Goal: Task Accomplishment & Management: Manage account settings

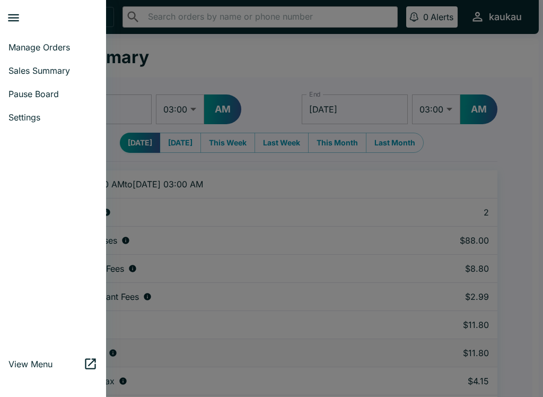
select select "03:00"
click at [24, 46] on span "Manage Orders" at bounding box center [52, 47] width 89 height 11
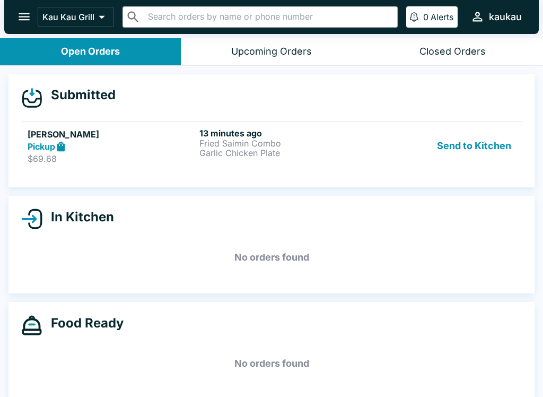
click at [128, 152] on div "[PERSON_NAME] Pickup $69.68" at bounding box center [112, 146] width 168 height 37
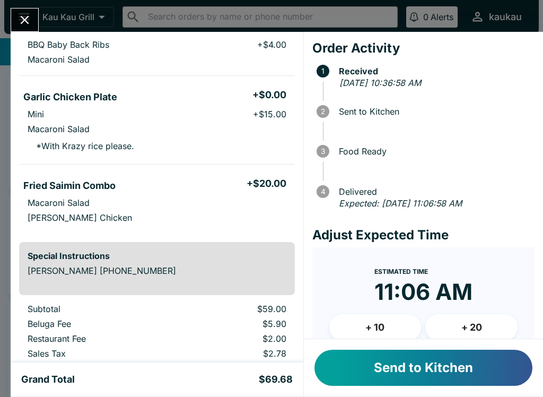
scroll to position [117, 0]
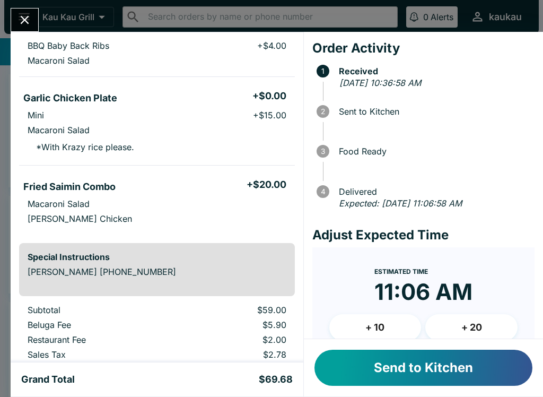
click at [395, 370] on button "Send to Kitchen" at bounding box center [424, 368] width 218 height 36
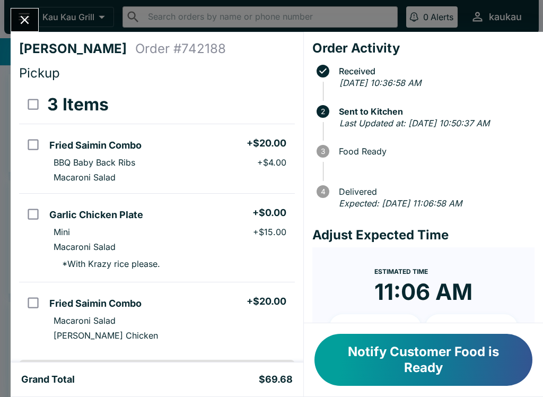
scroll to position [0, 0]
click at [425, 381] on button "Notify Customer Food is Ready" at bounding box center [424, 360] width 218 height 52
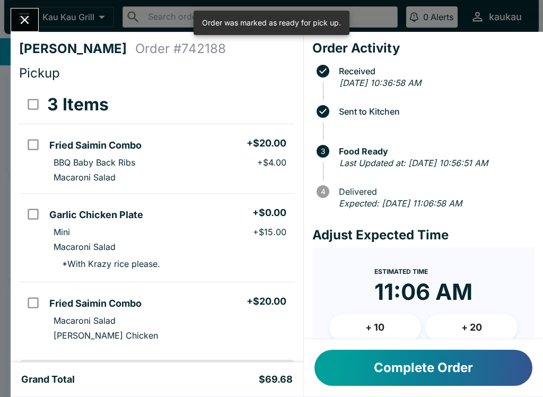
click at [22, 30] on button "Close" at bounding box center [24, 19] width 27 height 23
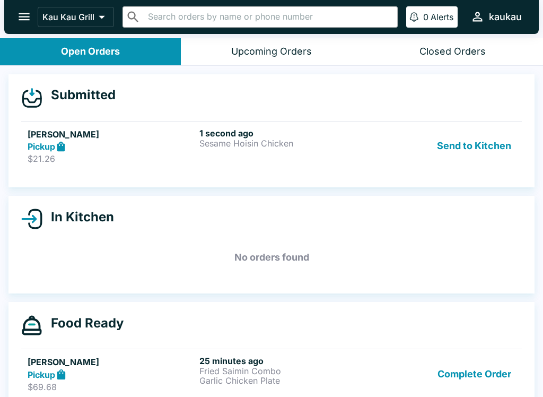
click at [450, 144] on button "Send to Kitchen" at bounding box center [474, 146] width 83 height 37
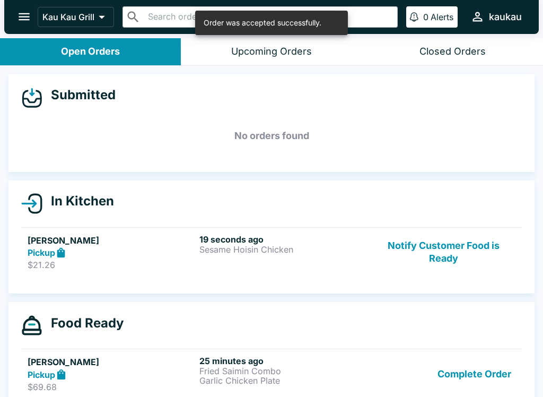
click at [276, 255] on div "19 seconds ago Sesame Hoisin Chicken" at bounding box center [283, 252] width 168 height 37
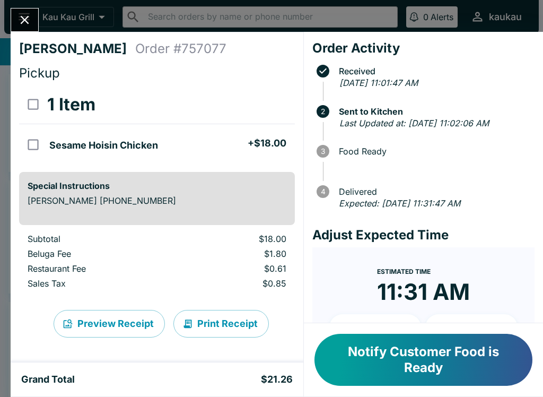
click at [403, 381] on button "Notify Customer Food is Ready" at bounding box center [424, 360] width 218 height 52
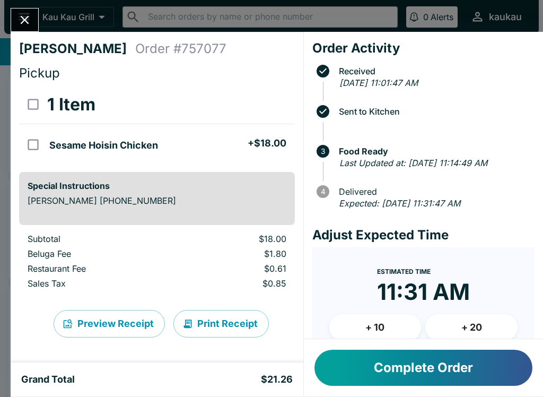
click at [400, 381] on button "Complete Order" at bounding box center [424, 368] width 218 height 36
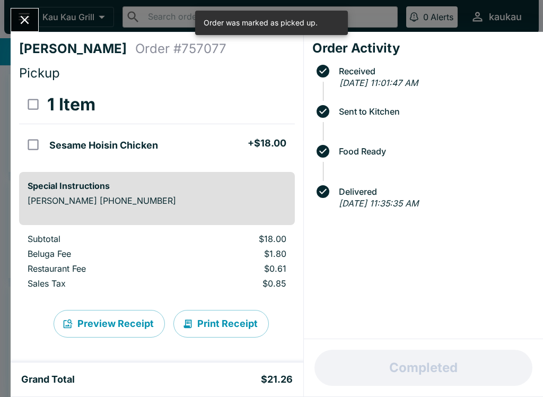
click at [32, 29] on button "Close" at bounding box center [24, 19] width 27 height 23
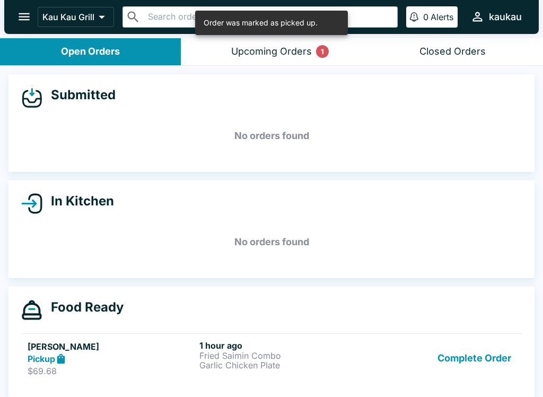
click at [477, 374] on button "Complete Order" at bounding box center [474, 358] width 82 height 37
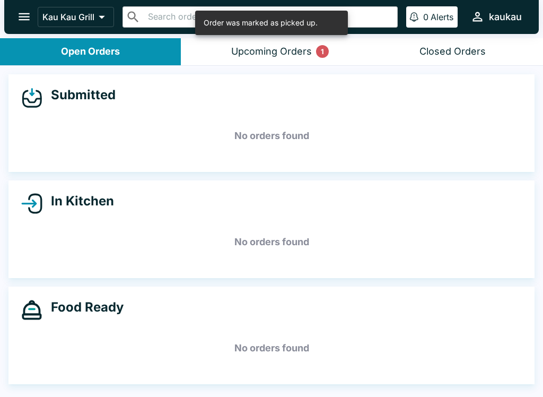
click at [290, 47] on div "Upcoming Orders 1" at bounding box center [271, 52] width 81 height 12
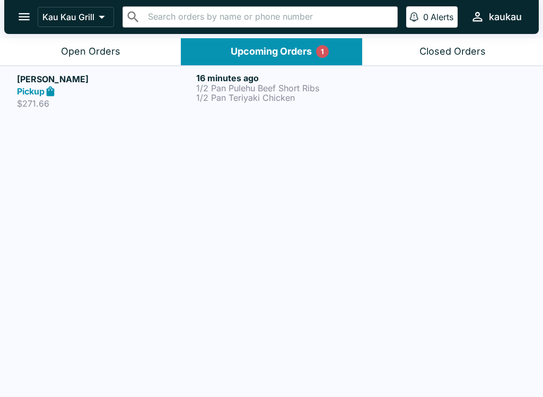
click at [305, 114] on link "[PERSON_NAME] Pickup $271.66 16 minutes ago 1/2 Pan Pulehu Beef Short Ribs 1/2 …" at bounding box center [271, 91] width 543 height 50
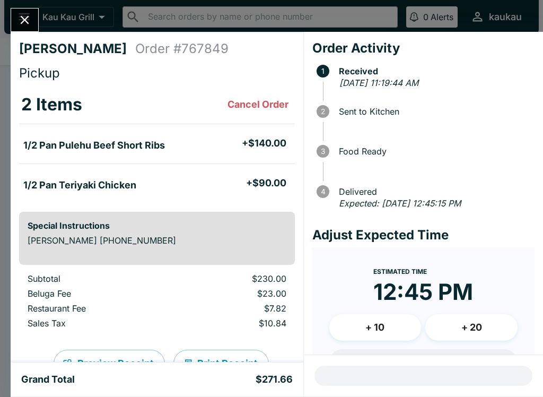
click at [34, 13] on button "Close" at bounding box center [24, 19] width 27 height 23
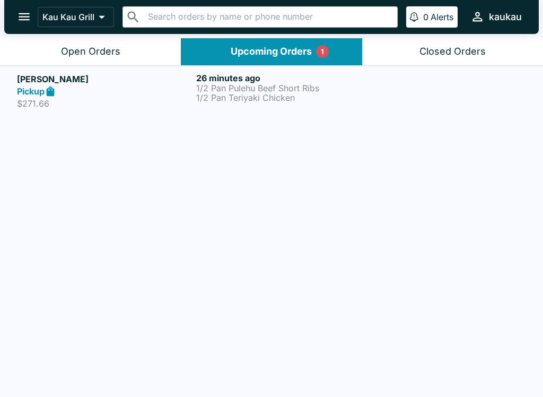
click at [114, 58] on button "Open Orders" at bounding box center [90, 51] width 181 height 27
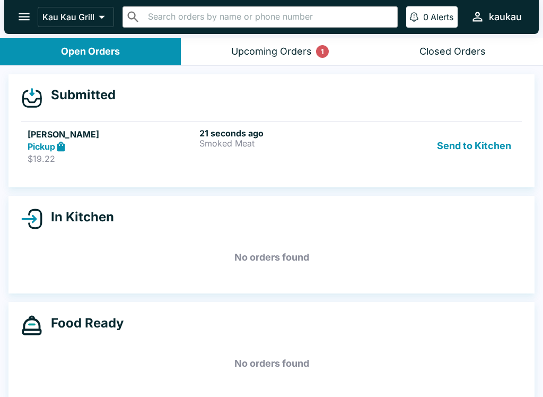
click at [454, 152] on button "Send to Kitchen" at bounding box center [474, 146] width 83 height 37
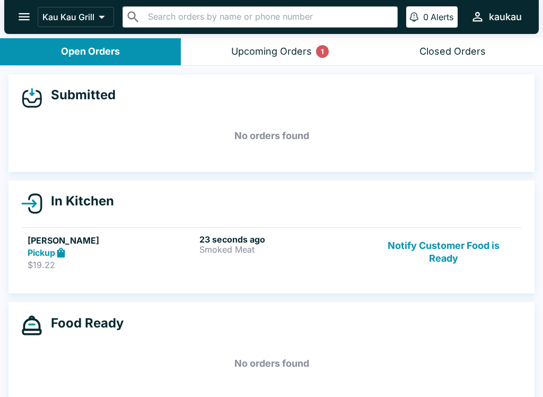
click at [281, 262] on div "23 seconds ago Smoked Meat" at bounding box center [283, 252] width 168 height 37
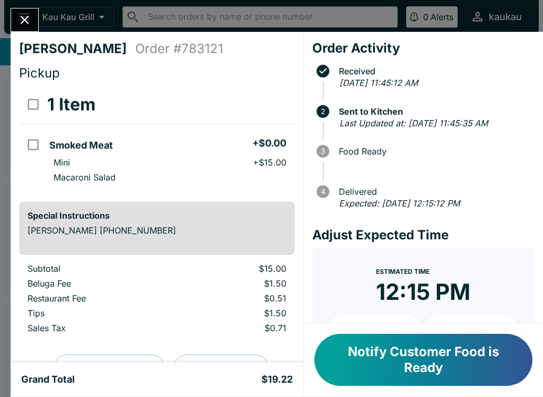
click at [391, 366] on button "Notify Customer Food is Ready" at bounding box center [424, 360] width 218 height 52
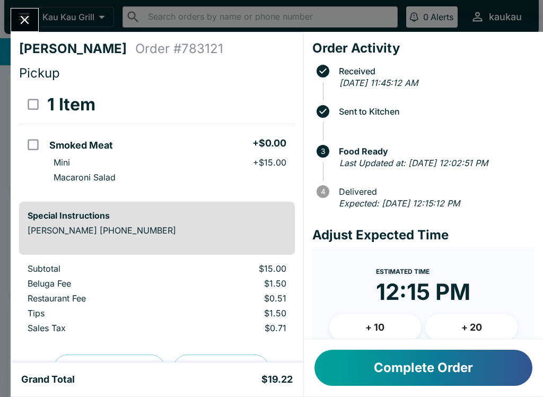
click at [15, 22] on button "Close" at bounding box center [24, 19] width 27 height 23
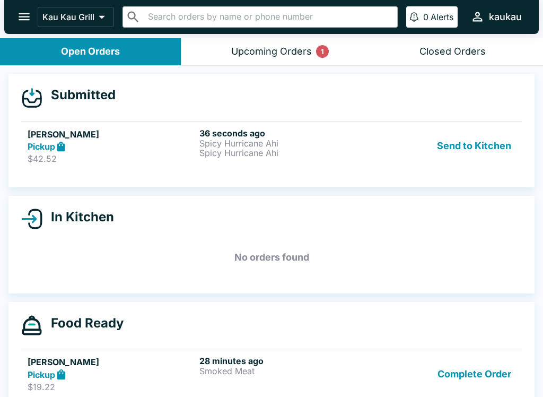
click at [479, 147] on button "Send to Kitchen" at bounding box center [474, 146] width 83 height 37
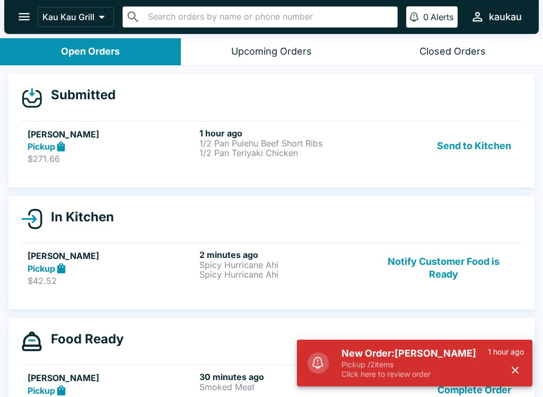
click at [457, 151] on button "Send to Kitchen" at bounding box center [474, 146] width 83 height 37
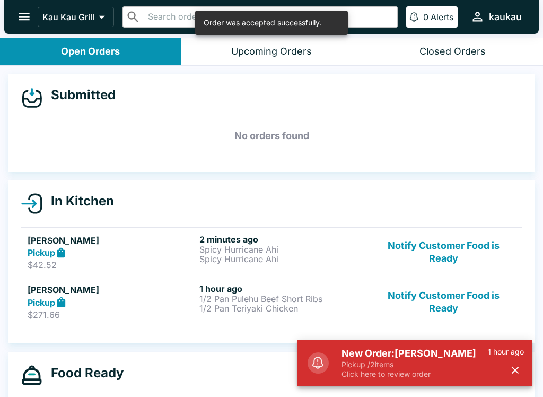
click at [243, 254] on p "Spicy Hurricane Ahi" at bounding box center [283, 259] width 168 height 10
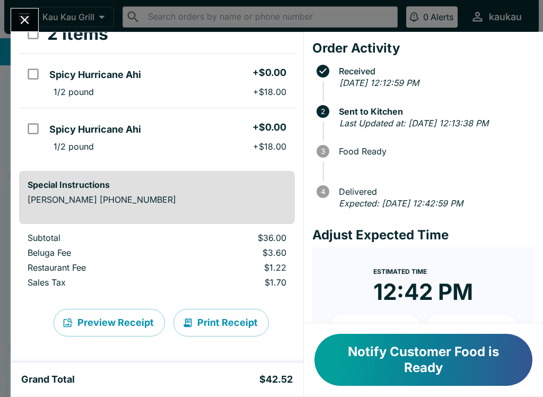
scroll to position [71, 0]
click at [409, 382] on button "Notify Customer Food is Ready" at bounding box center [424, 360] width 218 height 52
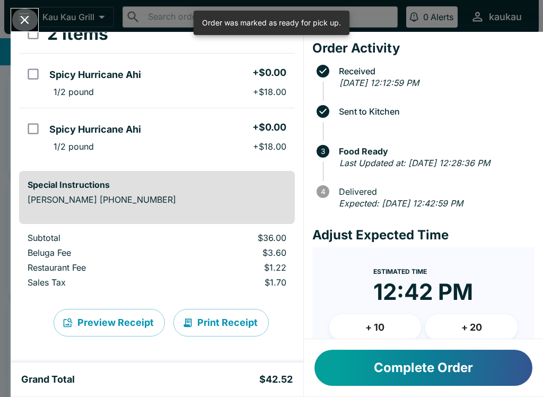
click at [20, 24] on icon "Close" at bounding box center [25, 20] width 14 height 14
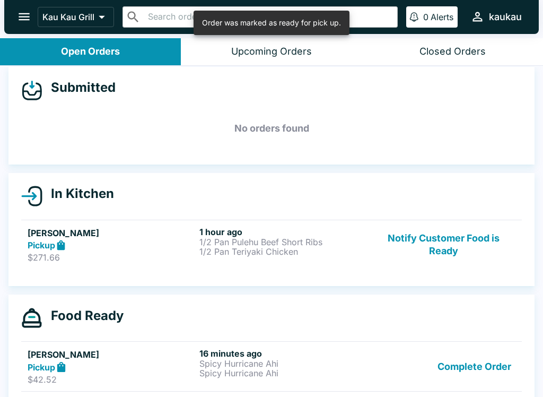
scroll to position [8, 0]
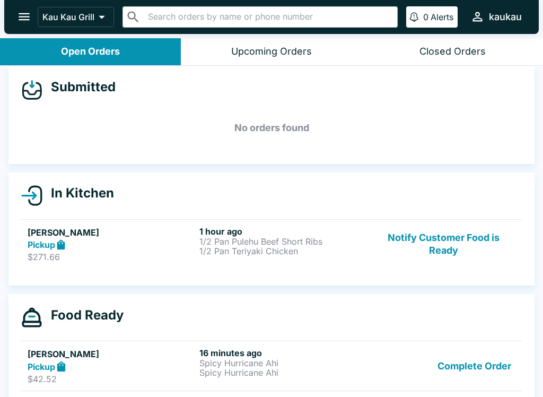
click at [254, 364] on p "Spicy Hurricane Ahi" at bounding box center [283, 363] width 168 height 10
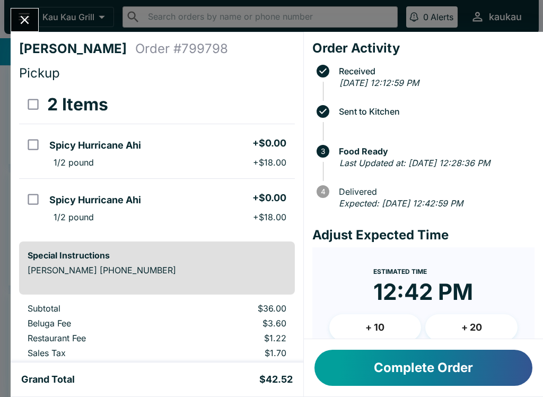
click at [26, 15] on icon "Close" at bounding box center [25, 20] width 14 height 14
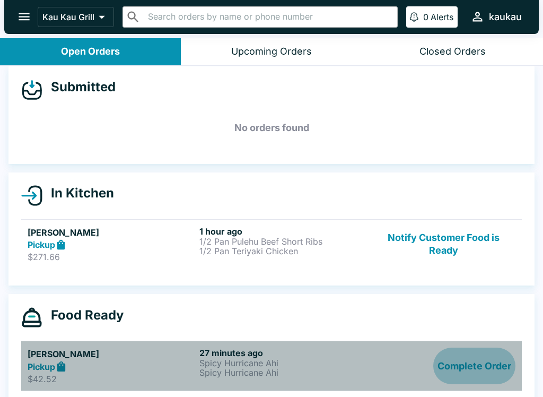
click at [488, 361] on button "Complete Order" at bounding box center [474, 365] width 82 height 37
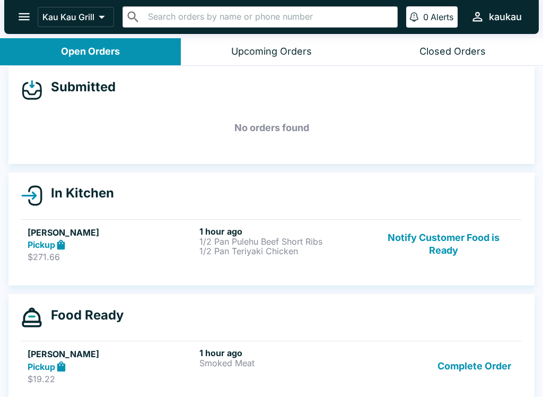
click at [460, 362] on button "Complete Order" at bounding box center [474, 365] width 82 height 37
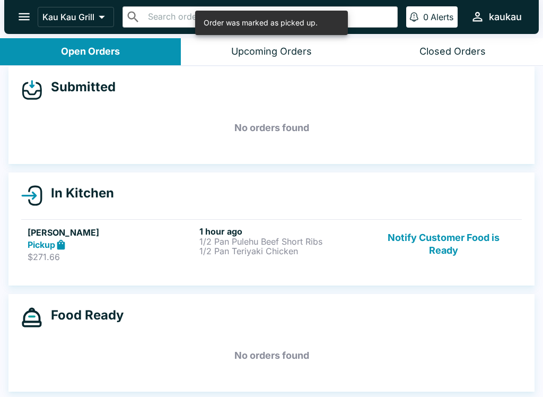
click at [23, 11] on icon "open drawer" at bounding box center [24, 17] width 14 height 14
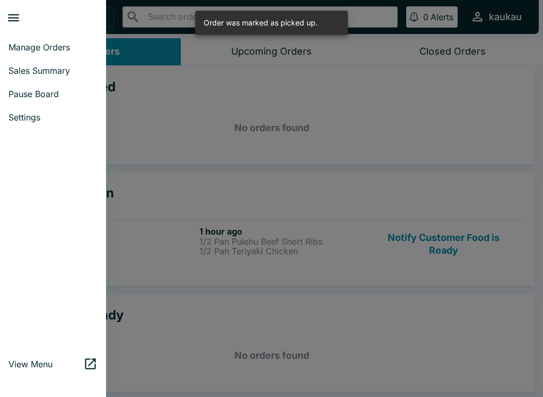
click at [60, 72] on span "Sales Summary" at bounding box center [52, 70] width 89 height 11
select select "03:00"
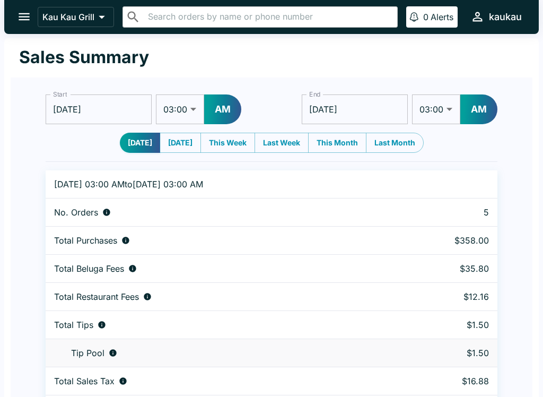
click at [26, 18] on icon "open drawer" at bounding box center [24, 16] width 11 height 7
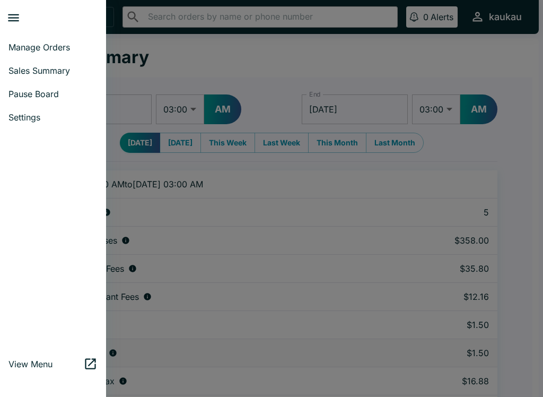
click at [59, 44] on span "Manage Orders" at bounding box center [52, 47] width 89 height 11
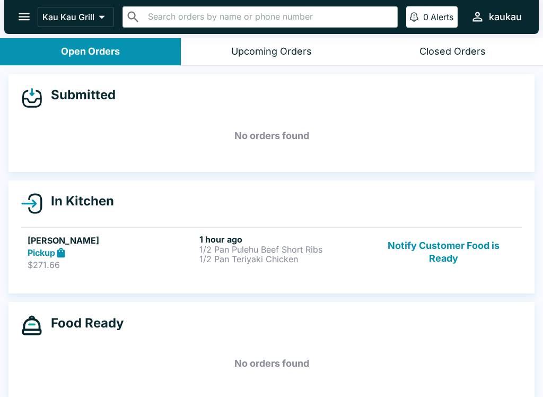
click at [427, 256] on button "Notify Customer Food is Ready" at bounding box center [444, 252] width 144 height 37
